Goal: Task Accomplishment & Management: Use online tool/utility

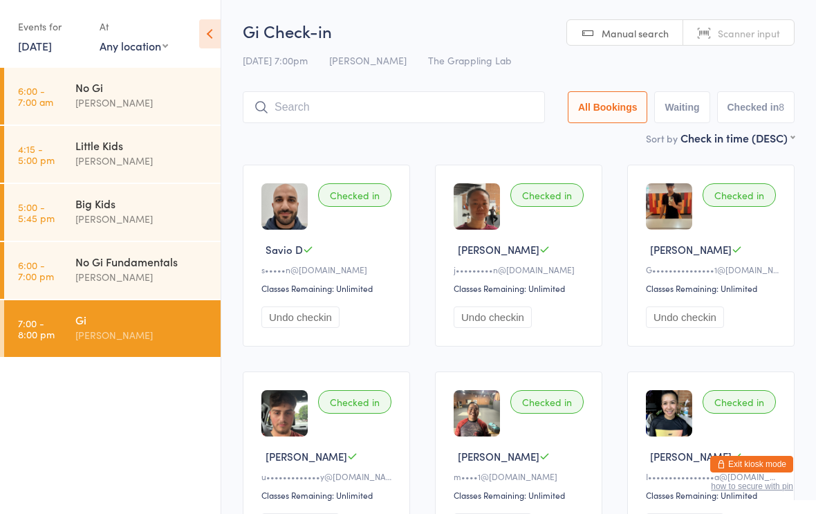
click at [332, 105] on input "search" at bounding box center [394, 107] width 302 height 32
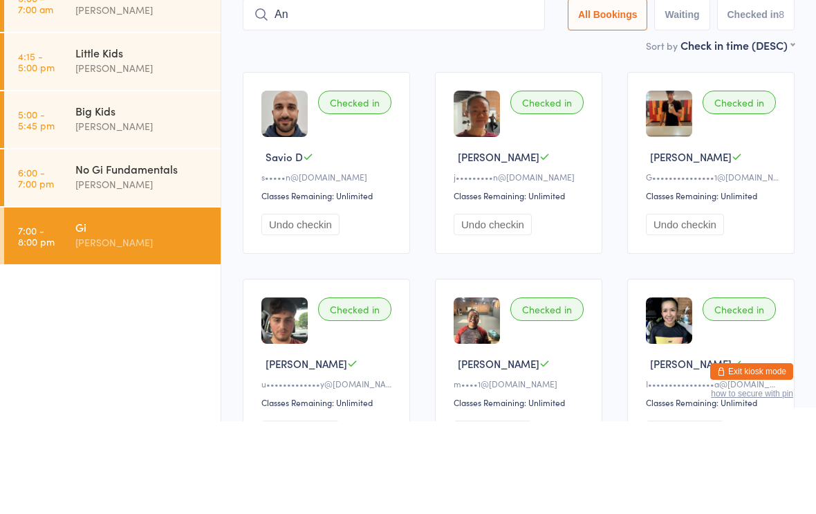
type input "Ant"
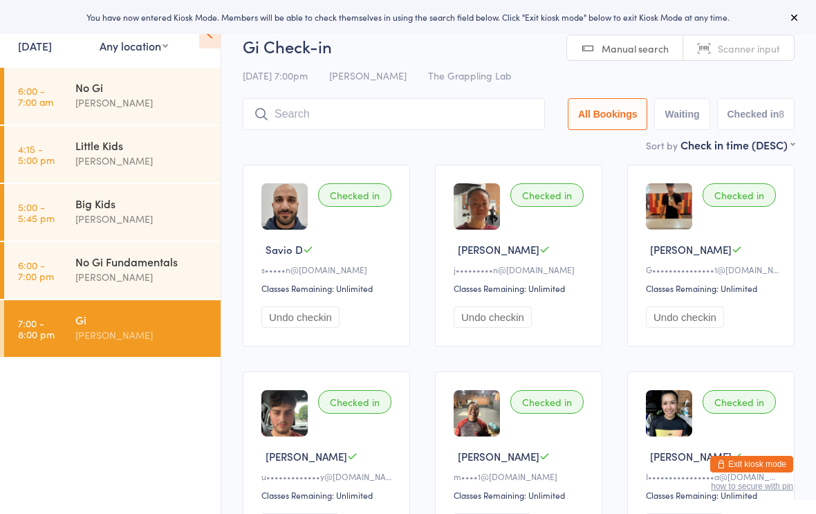
click at [302, 120] on input "search" at bounding box center [394, 114] width 302 height 32
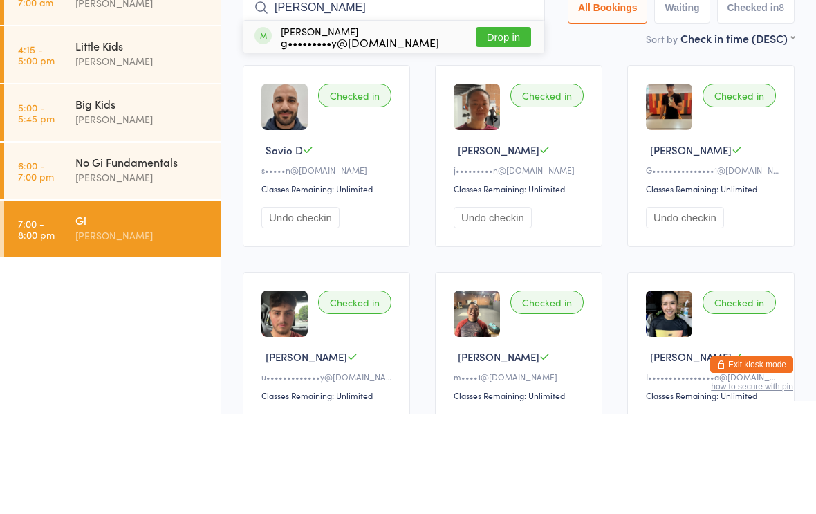
type input "[PERSON_NAME]"
click at [351, 136] on div "g•••••••••y@[DOMAIN_NAME]" at bounding box center [360, 141] width 158 height 11
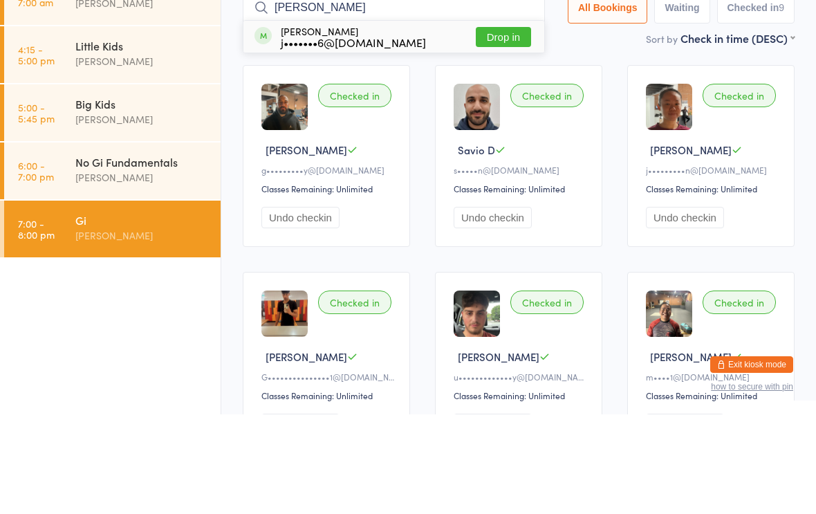
type input "[PERSON_NAME]"
click at [369, 136] on div "j•••••••6@[DOMAIN_NAME]" at bounding box center [353, 141] width 145 height 11
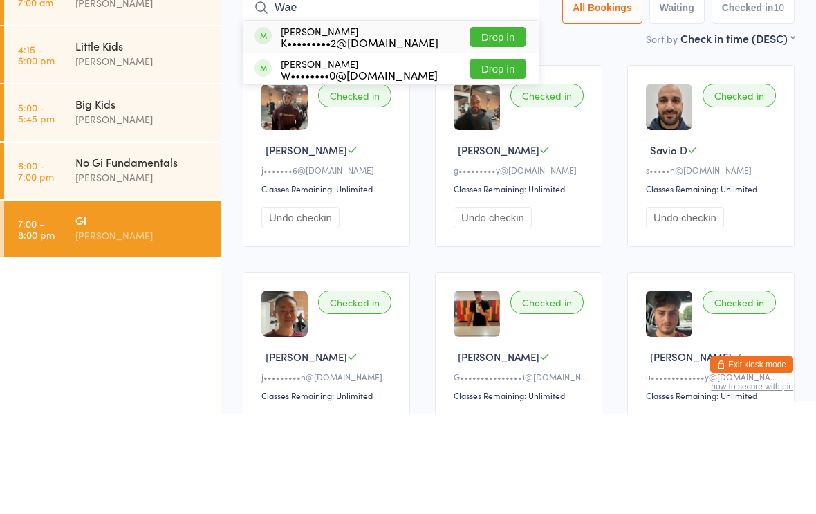
type input "Wae"
click at [494, 127] on button "Drop in" at bounding box center [497, 137] width 55 height 20
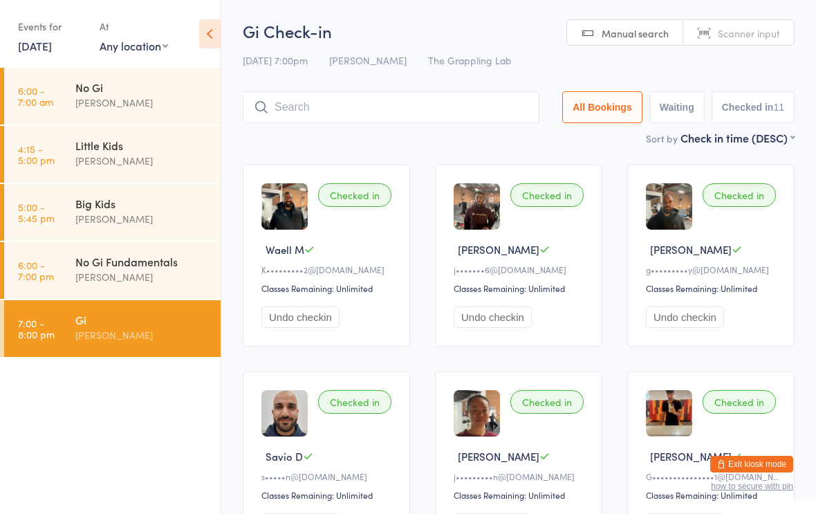
click at [402, 107] on input "search" at bounding box center [391, 107] width 297 height 32
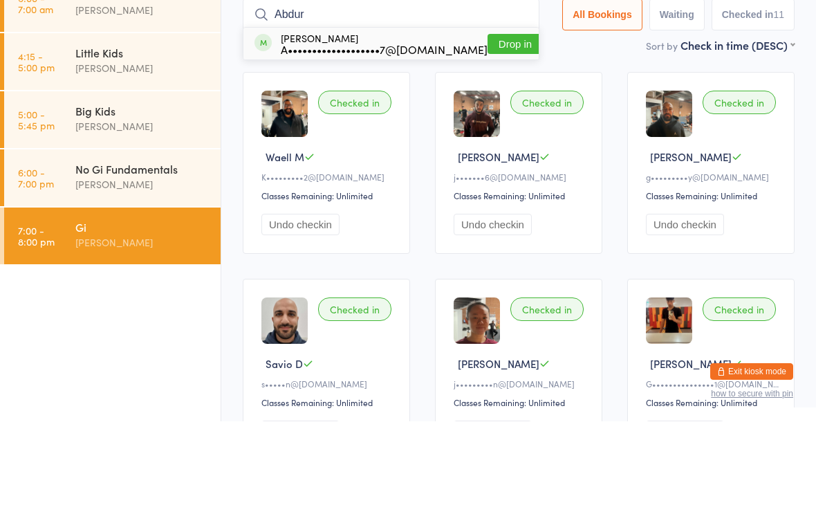
type input "Abdur"
click at [487, 127] on button "Drop in" at bounding box center [514, 137] width 55 height 20
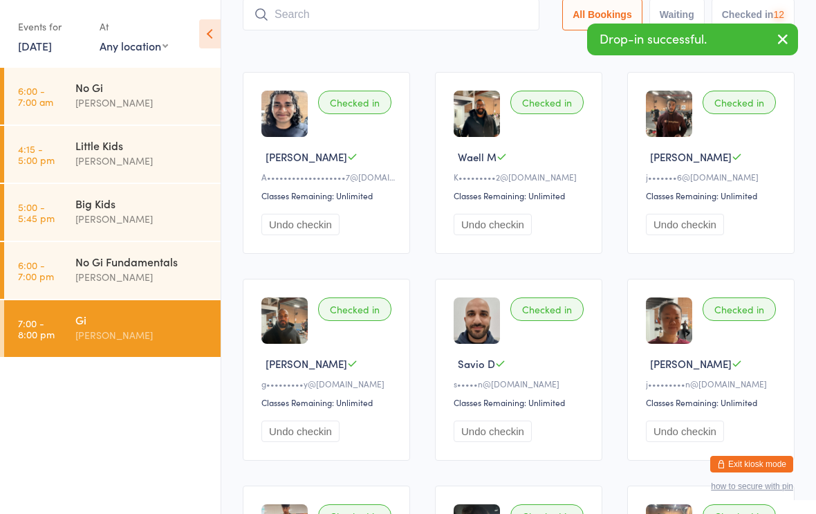
click at [368, 22] on input "search" at bounding box center [391, 15] width 297 height 32
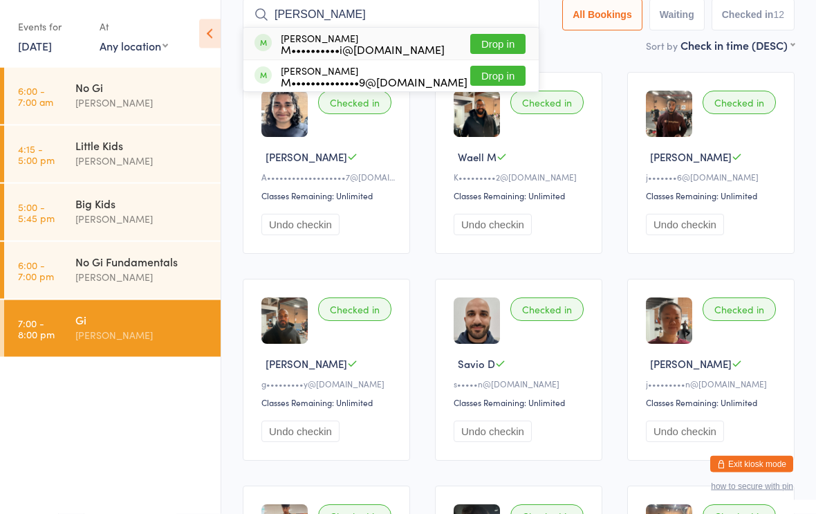
type input "Merie"
click at [498, 37] on button "Drop in" at bounding box center [497, 45] width 55 height 20
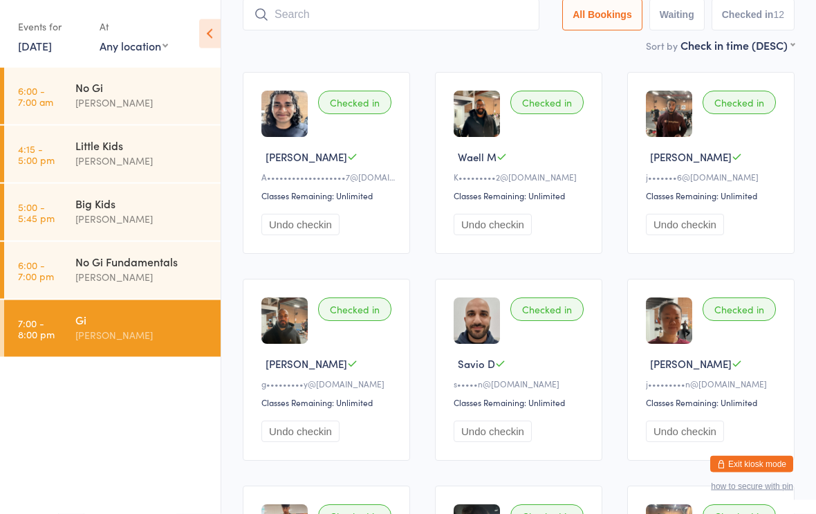
scroll to position [93, 0]
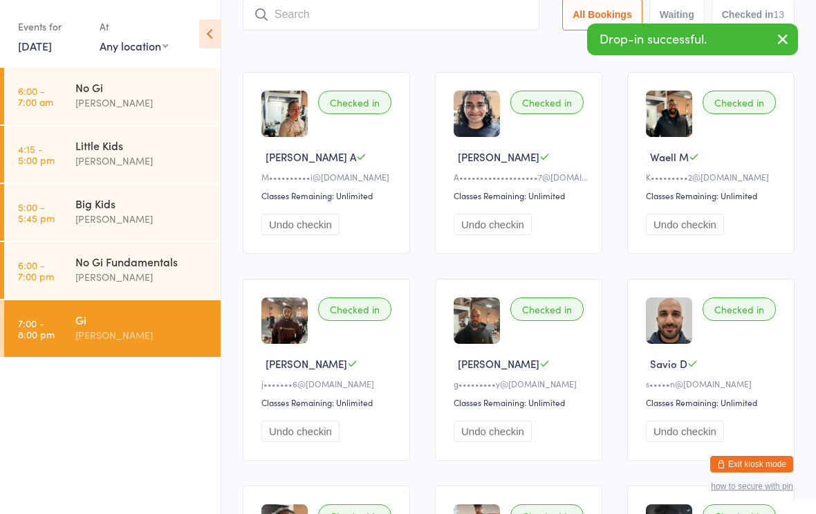
click at [422, 17] on input "search" at bounding box center [391, 15] width 297 height 32
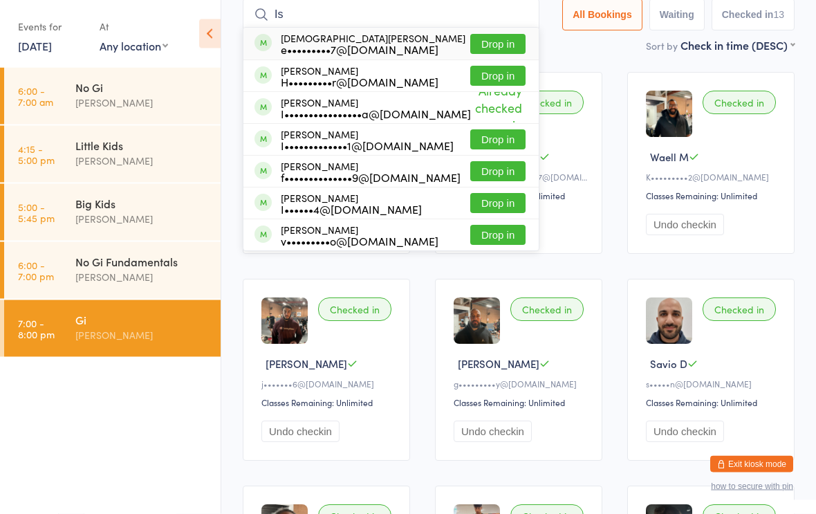
type input "I"
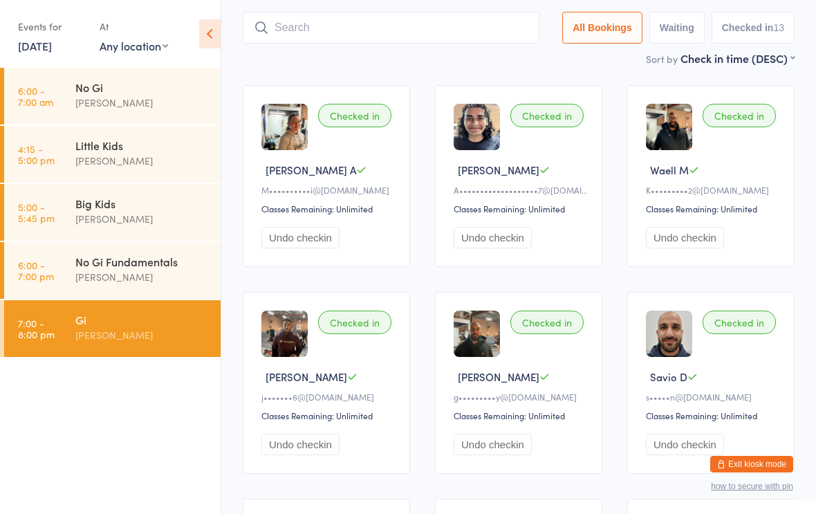
scroll to position [78, 0]
